Goal: Task Accomplishment & Management: Manage account settings

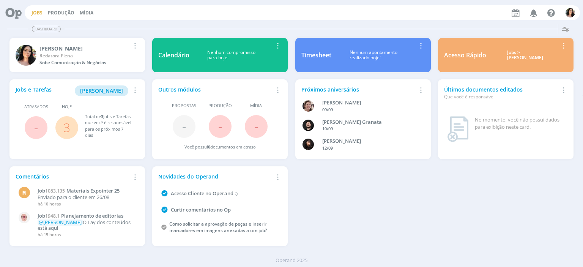
click at [34, 11] on link "Jobs" at bounding box center [37, 12] width 11 height 6
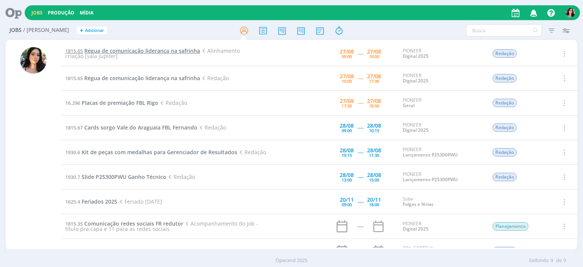
click at [170, 53] on span "Régua de comunicação liderança na safrinha" at bounding box center [142, 50] width 116 height 7
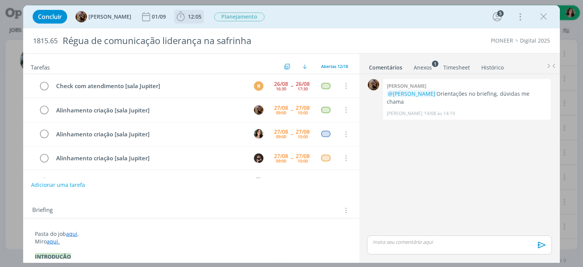
click at [200, 19] on span "12:05" at bounding box center [195, 16] width 14 height 7
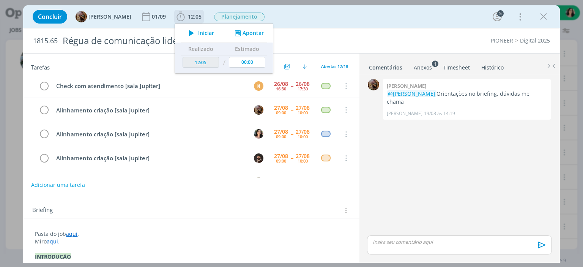
scroll to position [24, 0]
click at [198, 30] on icon "dialog" at bounding box center [191, 33] width 13 height 10
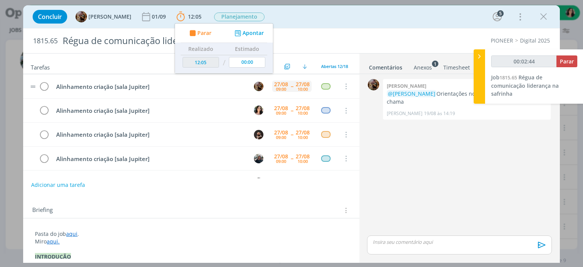
drag, startPoint x: 478, startPoint y: 14, endPoint x: 297, endPoint y: 82, distance: 192.5
click at [478, 14] on div "Concluir [PERSON_NAME] [DATE] 12:05 Parar Apontar Data * [DATE] Horas * 00:00 T…" at bounding box center [291, 17] width 525 height 18
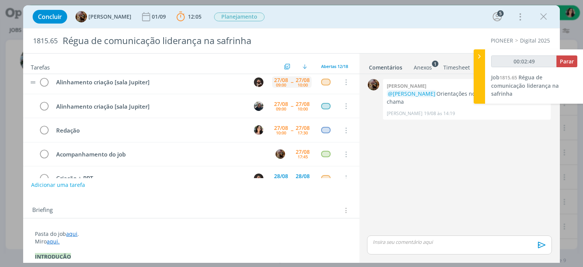
scroll to position [114, 0]
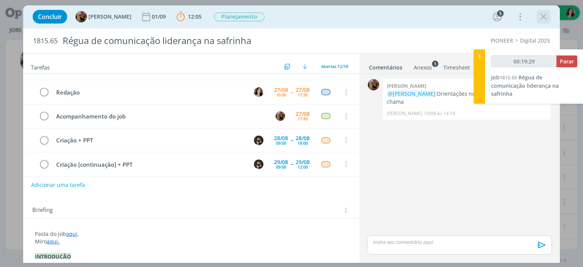
click at [542, 16] on icon "dialog" at bounding box center [543, 16] width 11 height 11
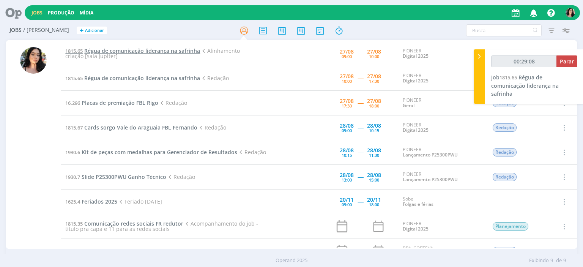
click at [130, 51] on span "Régua de comunicação liderança na safrinha" at bounding box center [142, 50] width 116 height 7
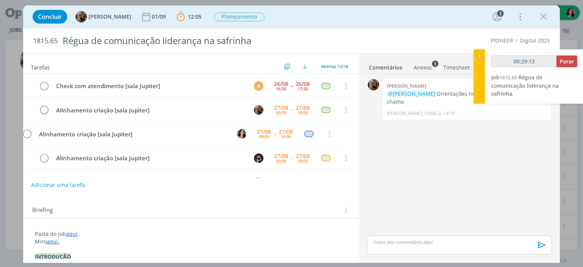
scroll to position [24, 0]
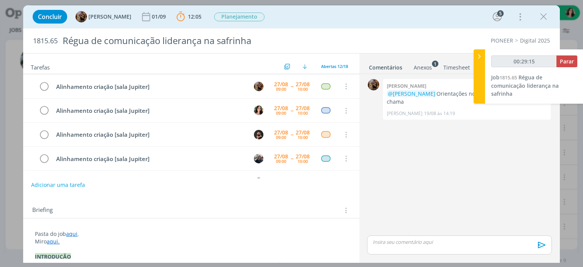
type input "00:29:16"
click at [479, 98] on div at bounding box center [479, 76] width 11 height 54
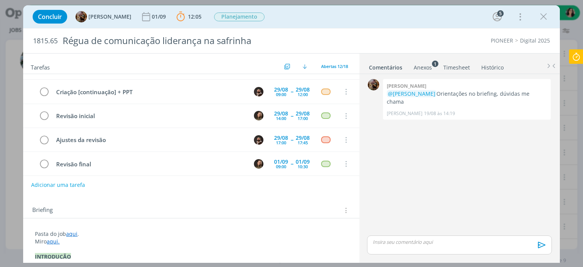
scroll to position [152, 0]
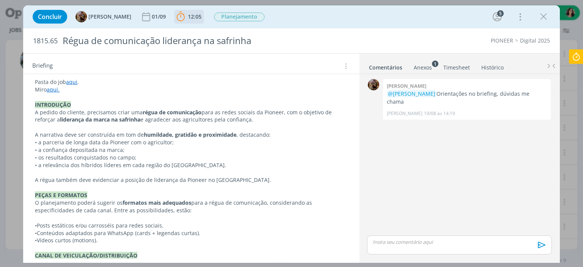
click at [187, 14] on icon "dialog" at bounding box center [180, 16] width 11 height 11
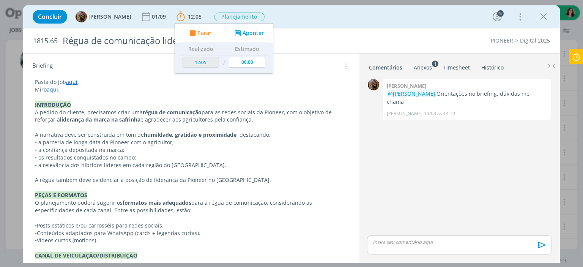
click at [573, 60] on icon at bounding box center [577, 56] width 14 height 15
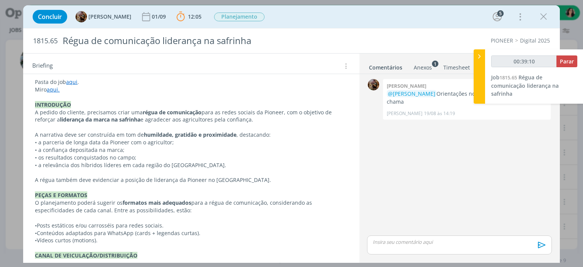
type input "00:39:11"
click at [567, 64] on span "Parar" at bounding box center [567, 61] width 14 height 7
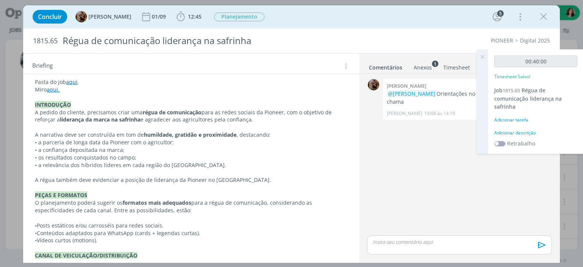
click at [526, 131] on div "Adicionar descrição" at bounding box center [536, 133] width 83 height 7
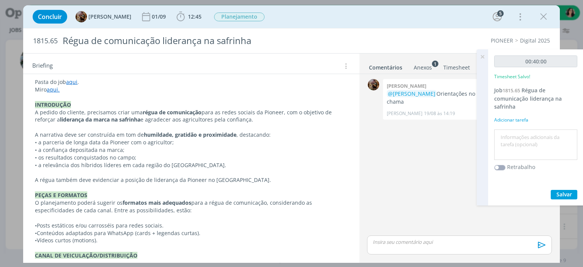
click at [526, 131] on textarea at bounding box center [535, 144] width 79 height 27
type textarea "R"
click at [456, 67] on link "Timesheet" at bounding box center [456, 65] width 27 height 11
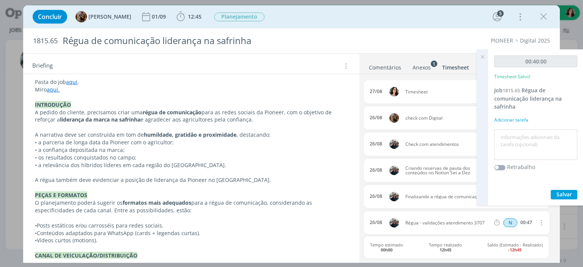
click at [539, 145] on textarea at bounding box center [535, 144] width 79 height 27
type textarea "C"
type textarea "Reunião alinhamento"
click at [572, 196] on span "Salvar" at bounding box center [565, 194] width 16 height 7
click at [27, 22] on div "Concluir [PERSON_NAME] [DATE] 12:45 Iniciar Apontar Data * [DATE] Horas * 00:00…" at bounding box center [291, 16] width 537 height 23
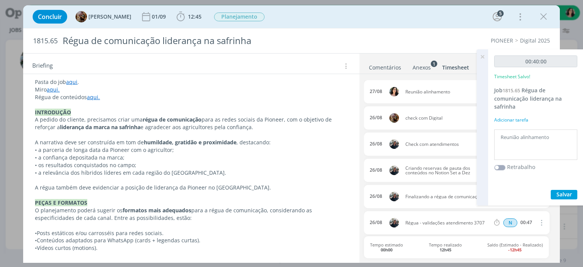
scroll to position [185, 0]
click at [481, 59] on icon at bounding box center [483, 56] width 14 height 15
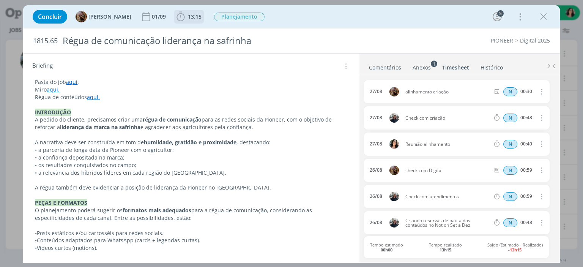
click at [199, 13] on span "13:15" at bounding box center [195, 16] width 14 height 7
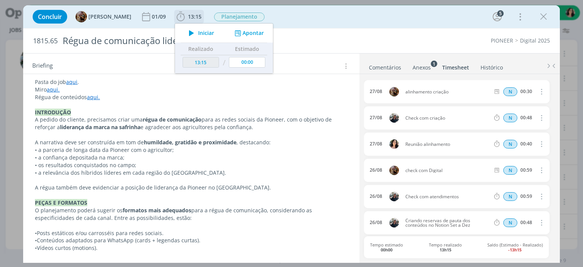
click at [208, 31] on span "Iniciar" at bounding box center [206, 32] width 16 height 5
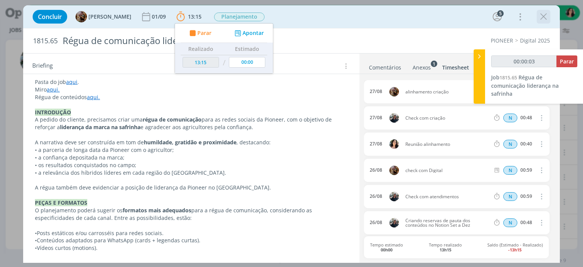
click at [547, 21] on icon "dialog" at bounding box center [543, 16] width 11 height 11
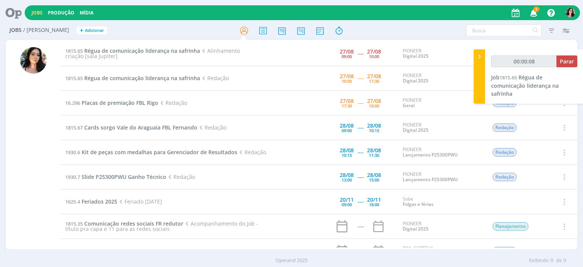
click at [19, 9] on icon at bounding box center [11, 12] width 16 height 15
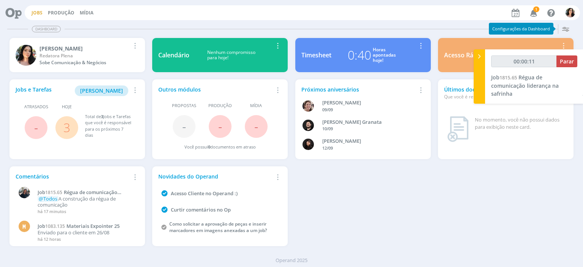
click at [40, 15] on link "Jobs" at bounding box center [37, 12] width 11 height 6
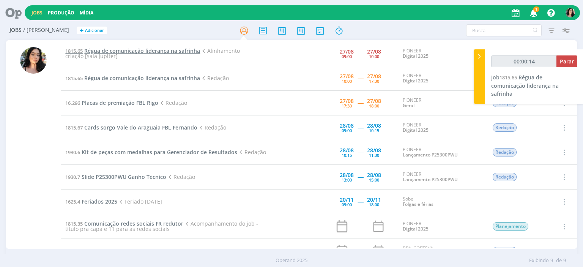
click at [137, 50] on span "Régua de comunicação liderança na safrinha" at bounding box center [142, 50] width 116 height 7
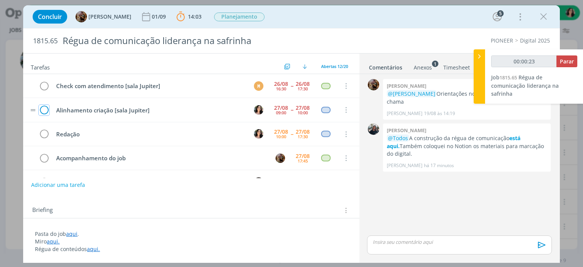
click at [47, 111] on icon "dialog" at bounding box center [44, 109] width 11 height 11
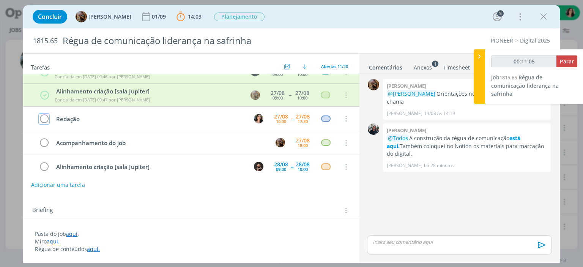
scroll to position [76, 0]
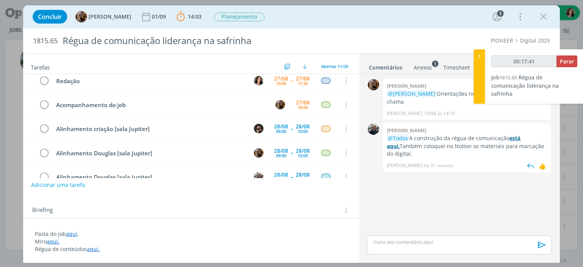
click at [521, 134] on strong "está aqui." at bounding box center [454, 141] width 134 height 15
type input "00:17:44"
click at [477, 65] on div at bounding box center [479, 76] width 11 height 54
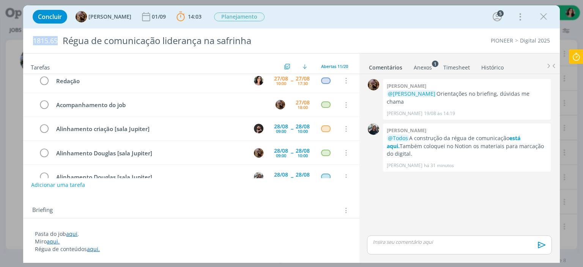
drag, startPoint x: 33, startPoint y: 43, endPoint x: 57, endPoint y: 39, distance: 23.9
click at [57, 39] on span "1815.65" at bounding box center [45, 41] width 25 height 8
copy span "1815.65"
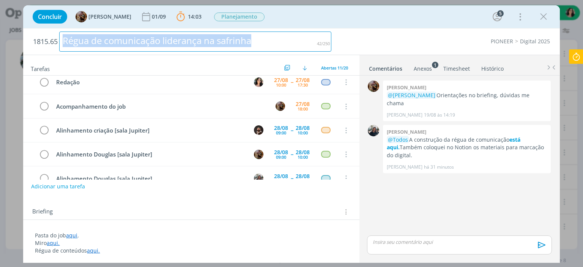
drag, startPoint x: 284, startPoint y: 41, endPoint x: 37, endPoint y: 21, distance: 247.7
click at [37, 21] on div "Concluir [PERSON_NAME] [DATE] 14:03 Parar Apontar Data * [DATE] Horas * 00:00 T…" at bounding box center [291, 134] width 537 height 258
copy div "Régua de comunicação liderança na safrinha"
